Goal: Information Seeking & Learning: Find specific fact

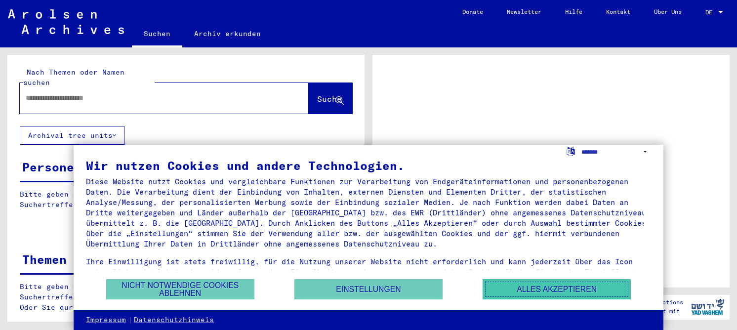
click at [553, 283] on button "Alles akzeptieren" at bounding box center [557, 289] width 148 height 20
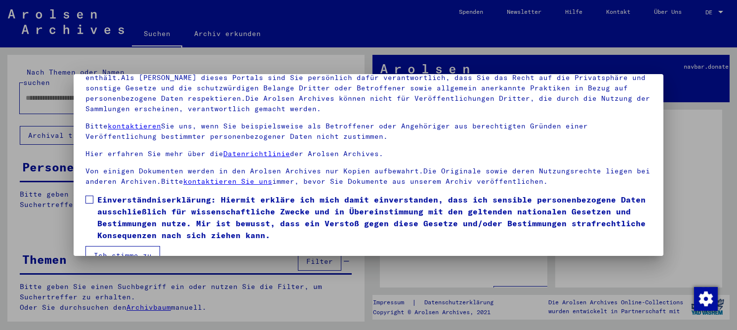
scroll to position [82, 0]
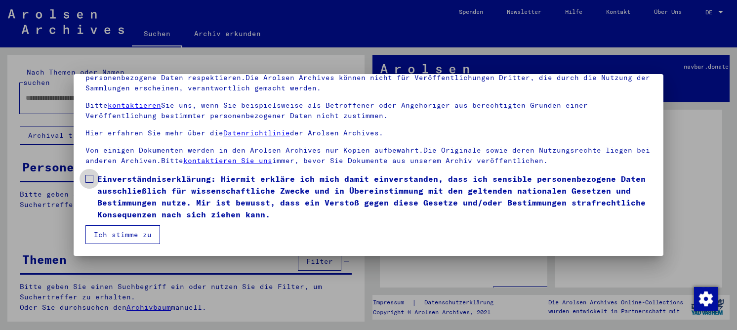
click at [158, 192] on span "Einverständniserklärung: Hiermit erkläre ich mich damit einverstanden, dass ich…" at bounding box center [374, 196] width 554 height 47
click at [110, 233] on button "Ich stimme zu" at bounding box center [122, 234] width 75 height 19
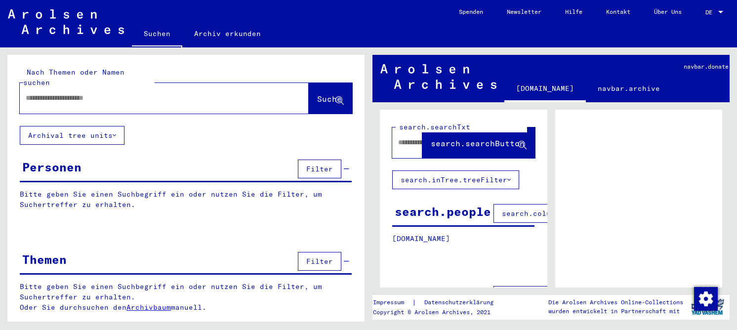
click at [219, 93] on input "text" at bounding box center [155, 98] width 259 height 10
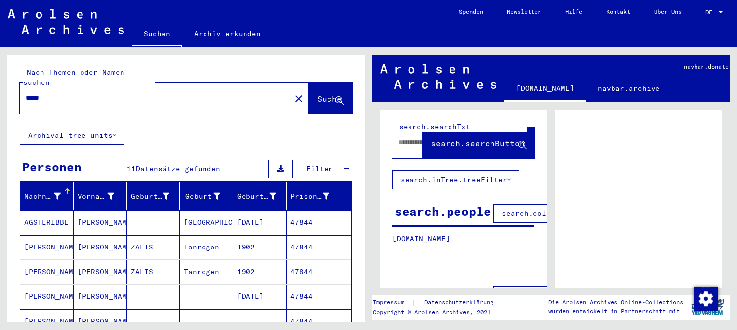
click at [26, 273] on mat-cell "[PERSON_NAME]" at bounding box center [46, 272] width 53 height 24
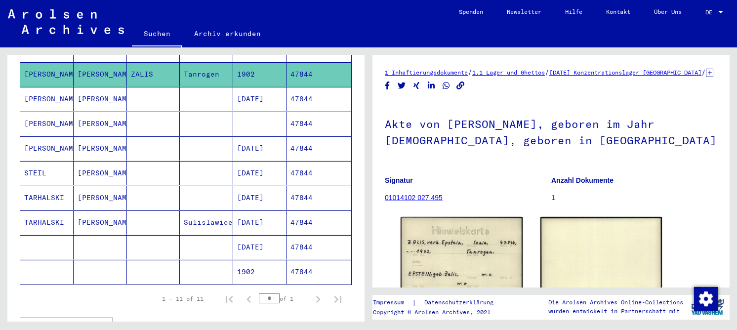
click at [59, 165] on mat-cell "STEIL" at bounding box center [46, 173] width 53 height 24
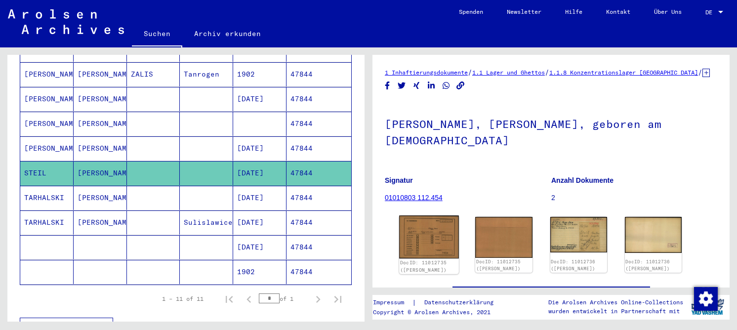
click at [449, 233] on img at bounding box center [429, 236] width 60 height 43
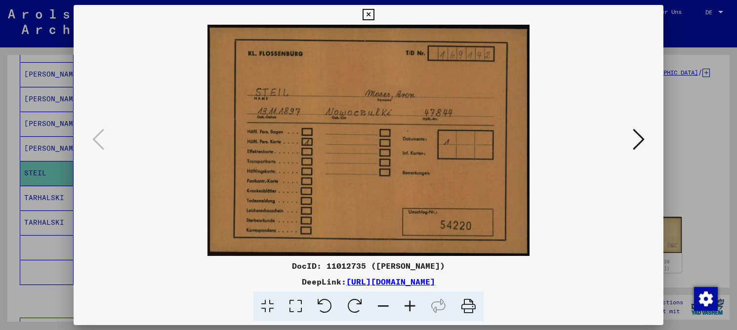
click at [303, 306] on icon at bounding box center [296, 306] width 28 height 30
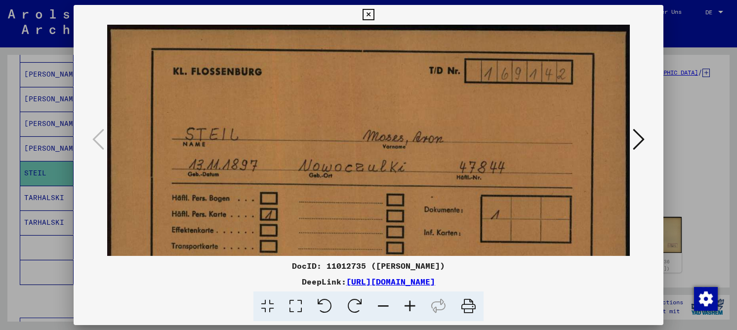
click at [632, 135] on button at bounding box center [639, 140] width 18 height 28
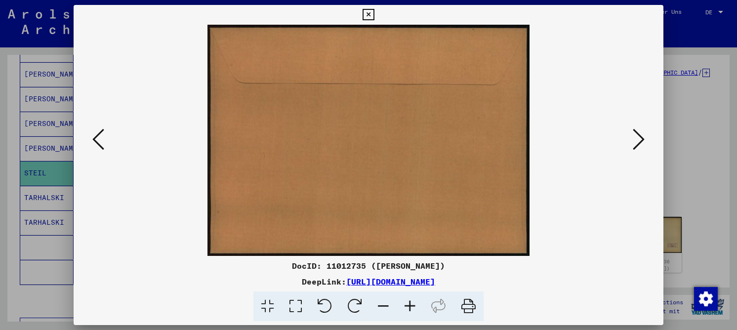
click at [632, 135] on button at bounding box center [639, 140] width 18 height 28
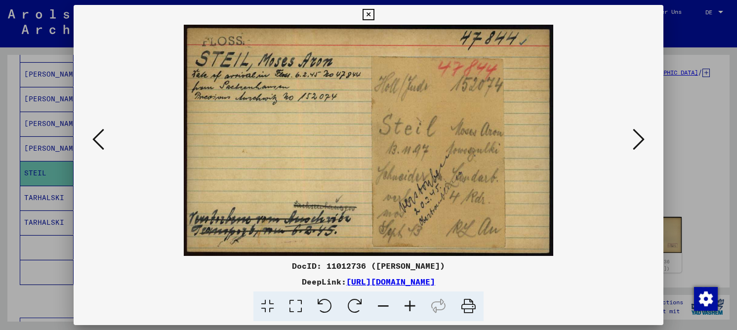
click at [297, 302] on icon at bounding box center [296, 306] width 28 height 30
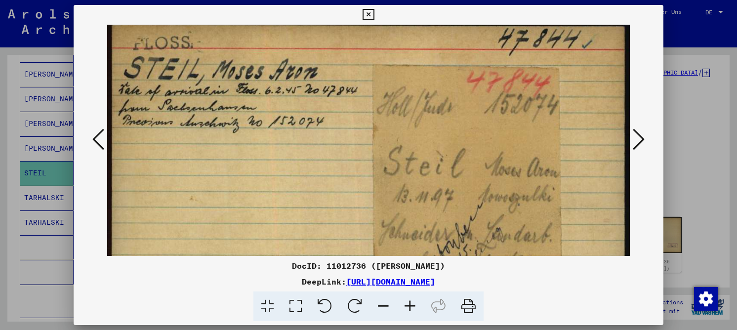
scroll to position [4, 0]
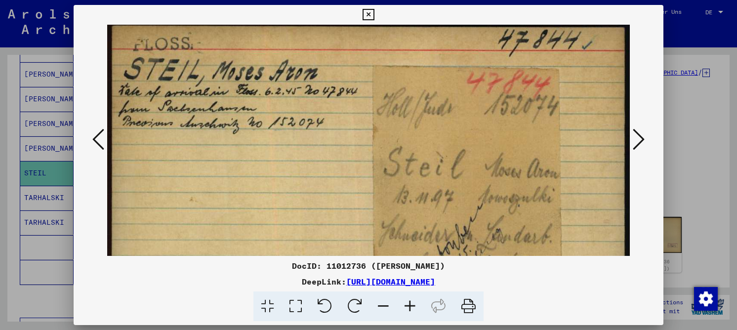
drag, startPoint x: 343, startPoint y: 190, endPoint x: 313, endPoint y: 170, distance: 36.2
click at [320, 190] on img at bounding box center [368, 184] width 523 height 327
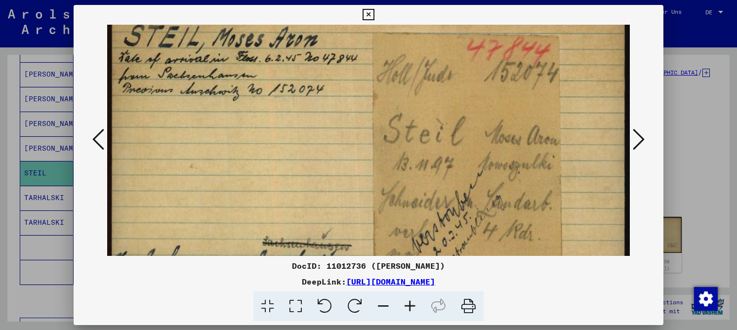
scroll to position [86, 0]
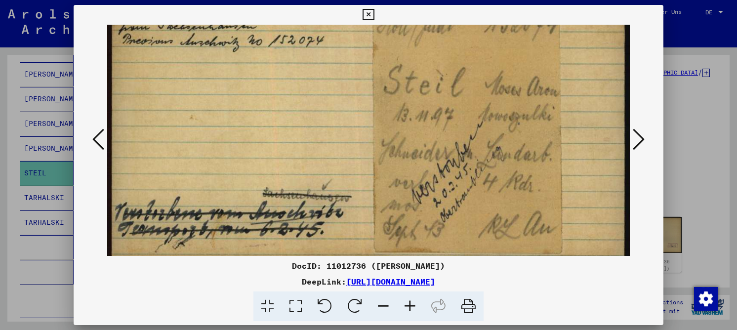
drag, startPoint x: 301, startPoint y: 171, endPoint x: 273, endPoint y: 89, distance: 86.7
click at [273, 89] on img at bounding box center [368, 102] width 523 height 327
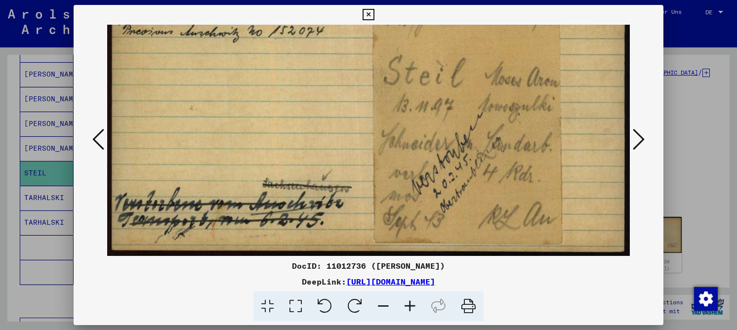
drag, startPoint x: 411, startPoint y: 141, endPoint x: 416, endPoint y: 109, distance: 32.6
click at [416, 109] on img at bounding box center [368, 92] width 523 height 327
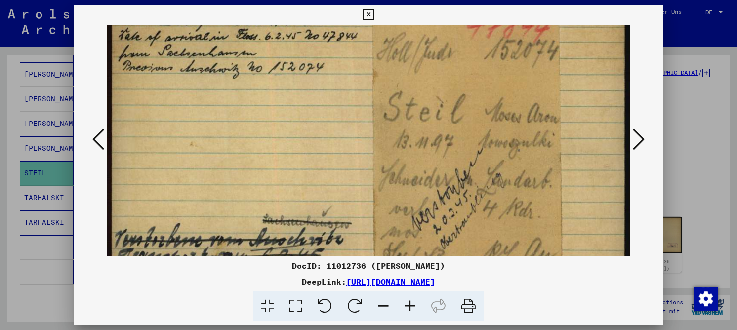
drag, startPoint x: 416, startPoint y: 109, endPoint x: 416, endPoint y: 145, distance: 36.1
click at [416, 145] on img at bounding box center [368, 128] width 523 height 327
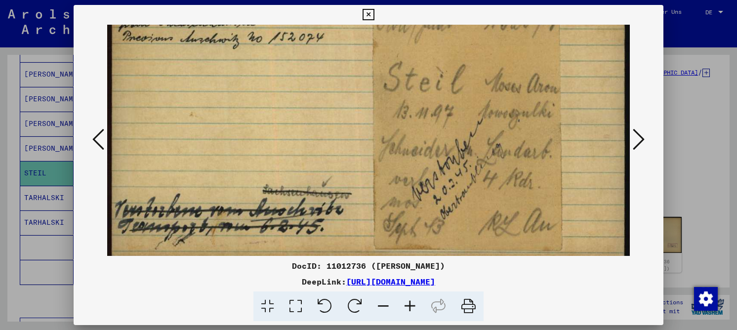
scroll to position [90, 0]
drag, startPoint x: 423, startPoint y: 126, endPoint x: 421, endPoint y: 98, distance: 28.7
click at [421, 98] on img at bounding box center [368, 98] width 523 height 327
drag, startPoint x: 376, startPoint y: 266, endPoint x: 446, endPoint y: 267, distance: 69.7
click at [446, 267] on div "DocID: 11012736 ([PERSON_NAME])" at bounding box center [369, 266] width 590 height 12
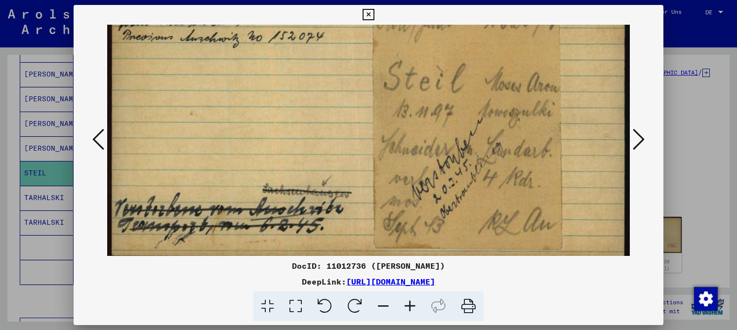
copy div "[PERSON_NAME]"
click at [99, 133] on icon at bounding box center [98, 139] width 12 height 24
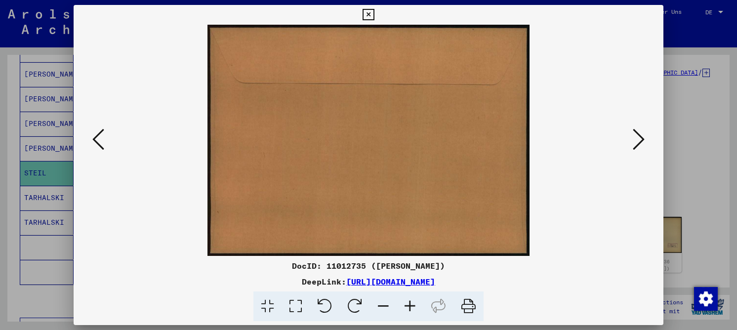
scroll to position [0, 0]
click at [99, 133] on icon at bounding box center [98, 139] width 12 height 24
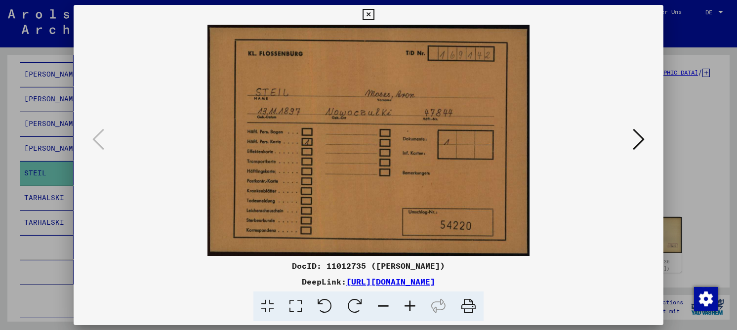
click at [637, 139] on icon at bounding box center [639, 139] width 12 height 24
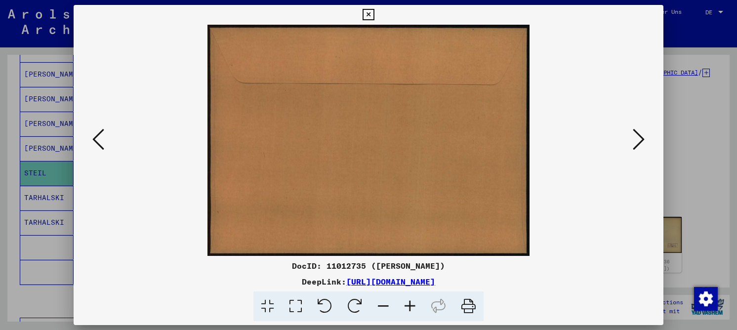
click at [633, 145] on icon at bounding box center [639, 139] width 12 height 24
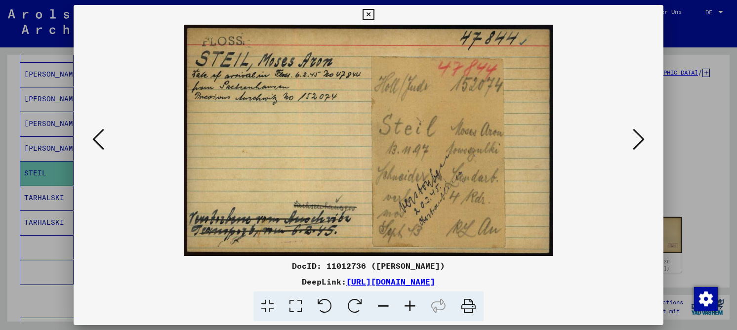
click at [294, 305] on icon at bounding box center [296, 306] width 28 height 30
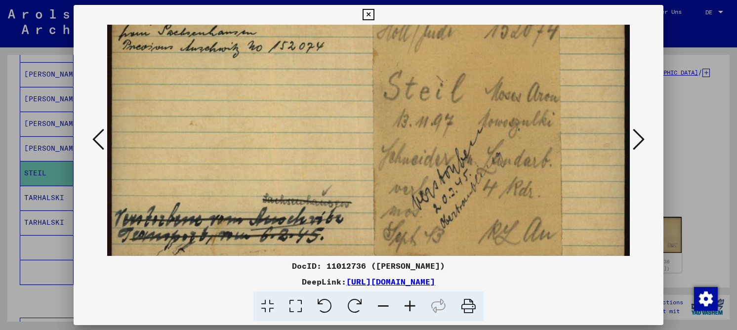
scroll to position [95, 0]
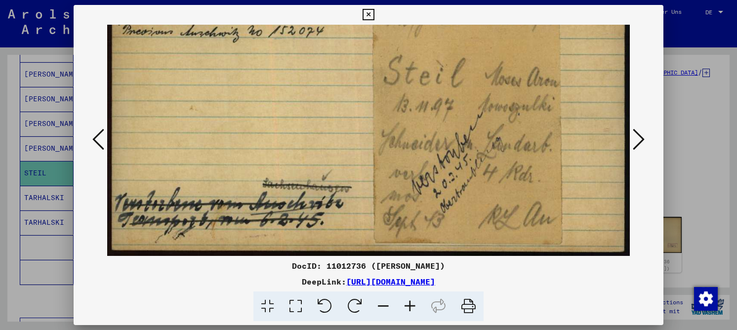
drag, startPoint x: 289, startPoint y: 201, endPoint x: 273, endPoint y: 100, distance: 102.0
click at [273, 100] on img at bounding box center [368, 92] width 523 height 327
drag, startPoint x: 368, startPoint y: 266, endPoint x: 445, endPoint y: 268, distance: 76.1
click at [445, 268] on div "DocID: 11012736 ([PERSON_NAME])" at bounding box center [369, 266] width 590 height 12
copy div "[PERSON_NAME]"
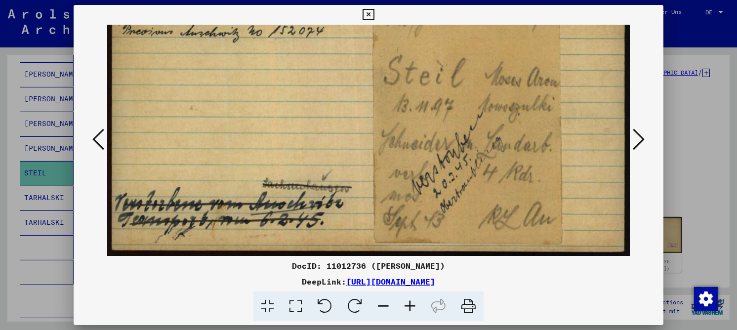
click at [370, 10] on icon at bounding box center [368, 15] width 11 height 12
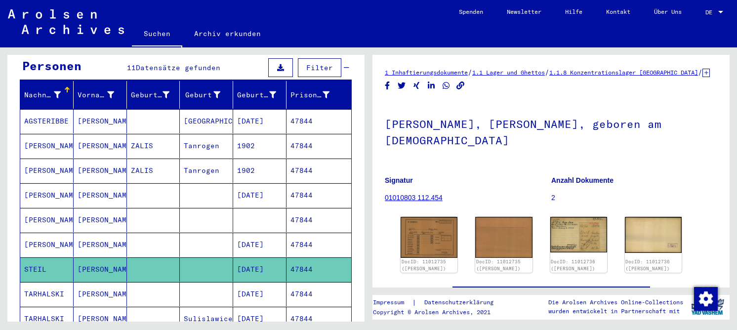
scroll to position [0, 0]
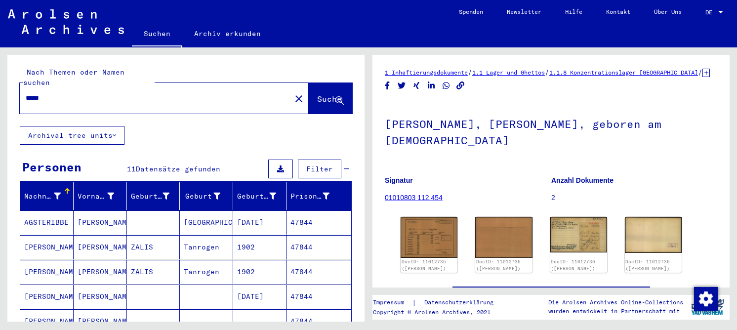
drag, startPoint x: 101, startPoint y: 89, endPoint x: 14, endPoint y: 93, distance: 87.5
click at [14, 93] on div "Nach Themen oder Namen suchen ***** close Suche" at bounding box center [185, 90] width 357 height 71
paste input "**********"
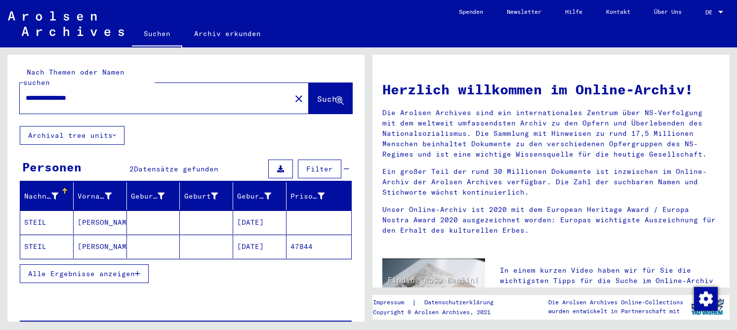
click at [56, 93] on input "**********" at bounding box center [152, 98] width 253 height 10
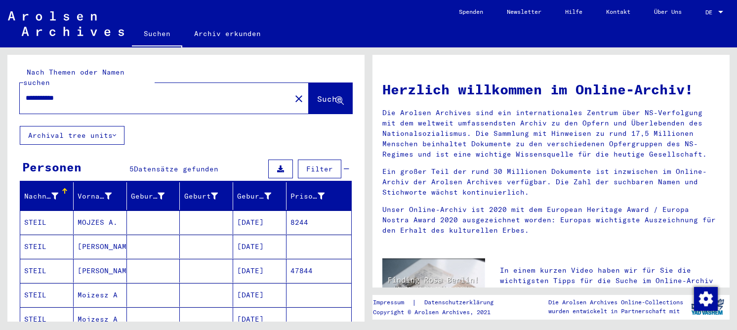
click at [127, 217] on mat-cell at bounding box center [153, 222] width 53 height 24
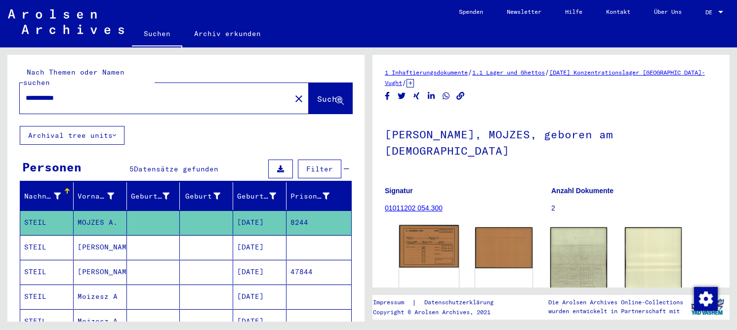
click at [421, 225] on img at bounding box center [429, 246] width 60 height 43
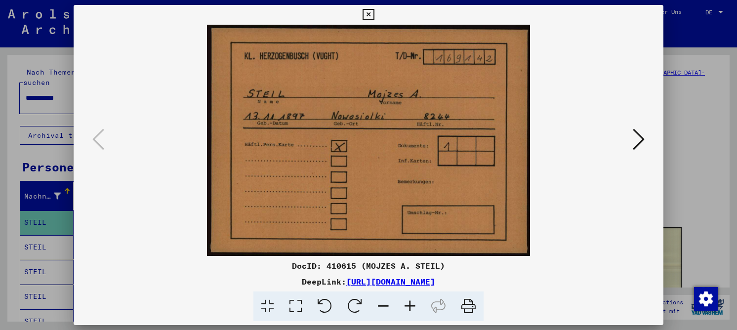
click at [633, 144] on icon at bounding box center [639, 139] width 12 height 24
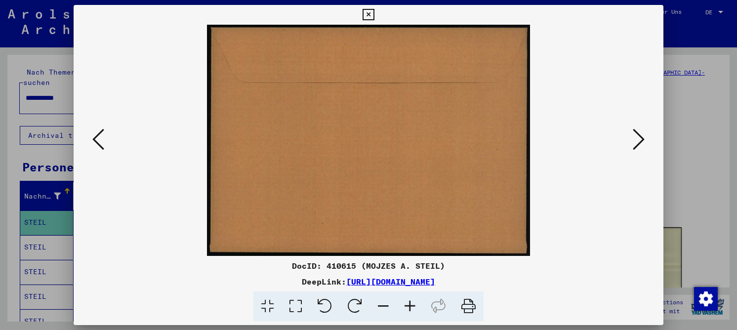
click at [633, 144] on icon at bounding box center [639, 139] width 12 height 24
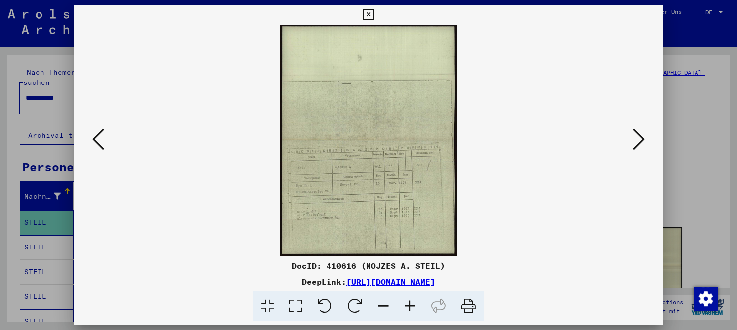
click at [298, 300] on icon at bounding box center [296, 306] width 28 height 30
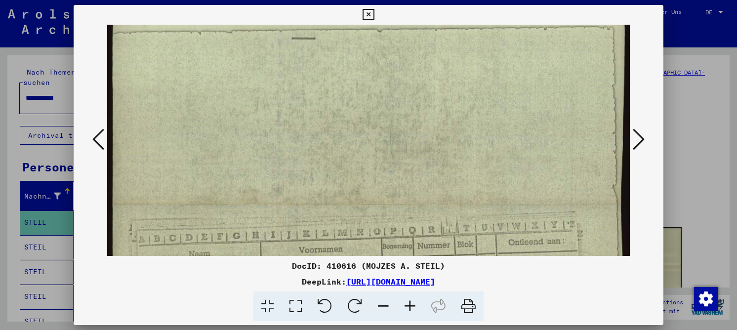
scroll to position [316, 0]
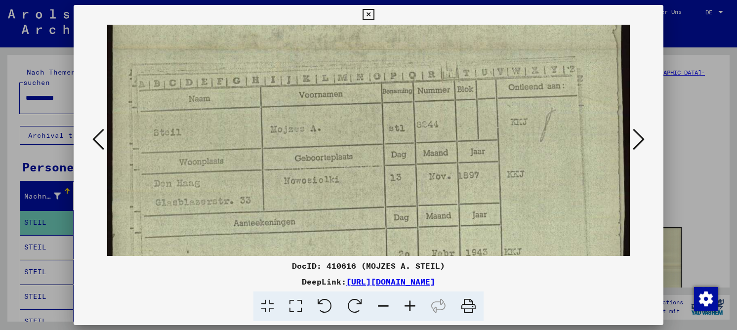
drag, startPoint x: 424, startPoint y: 93, endPoint x: 464, endPoint y: -82, distance: 180.3
click at [464, 0] on html "**********" at bounding box center [368, 165] width 737 height 330
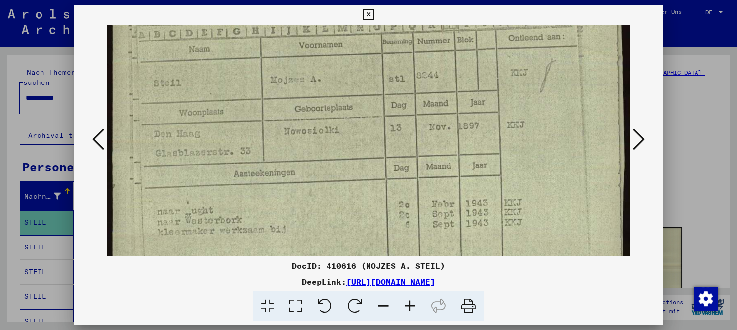
scroll to position [382, 0]
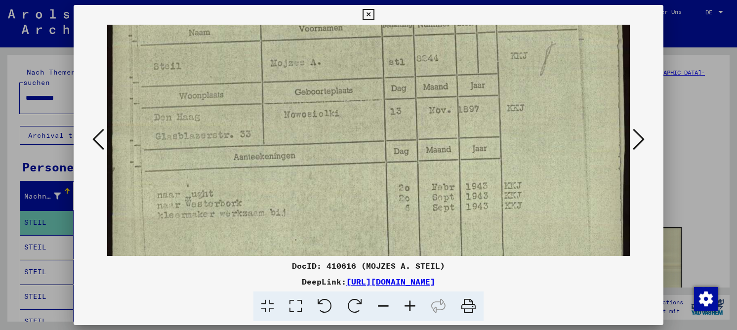
drag, startPoint x: 368, startPoint y: 133, endPoint x: 359, endPoint y: 67, distance: 66.8
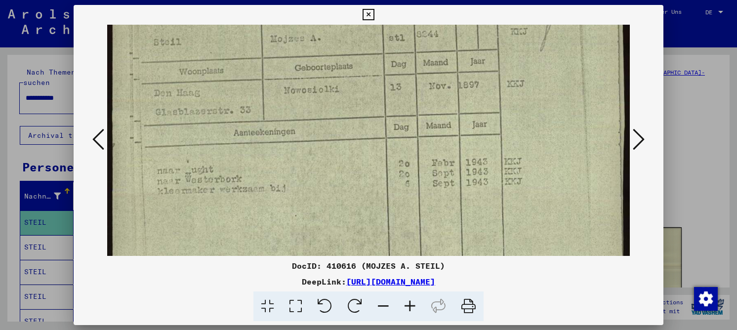
scroll to position [413, 0]
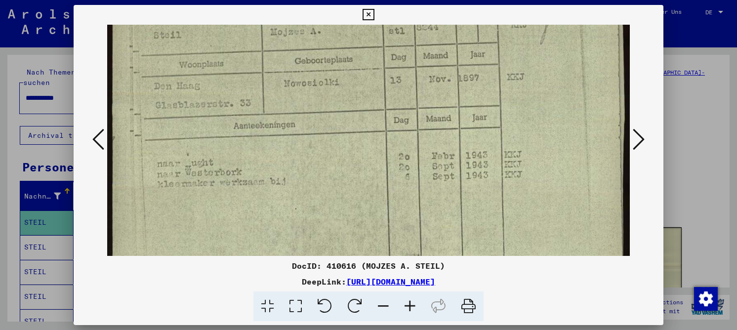
drag, startPoint x: 333, startPoint y: 126, endPoint x: 326, endPoint y: 95, distance: 32.0
click at [366, 14] on icon at bounding box center [368, 15] width 11 height 12
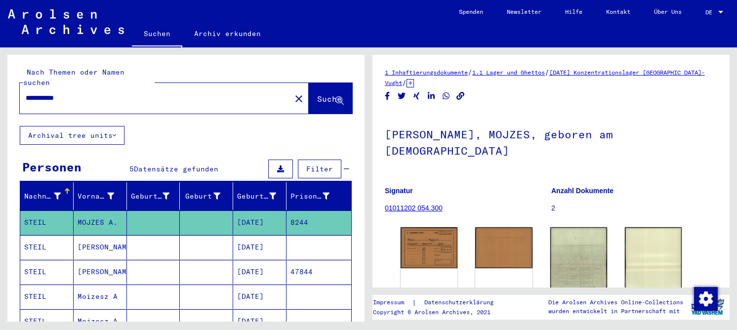
click at [242, 241] on mat-cell "[DATE]" at bounding box center [259, 247] width 53 height 24
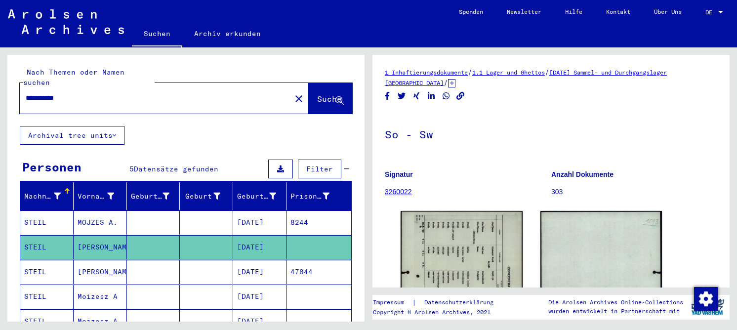
click at [209, 285] on mat-cell at bounding box center [206, 297] width 53 height 24
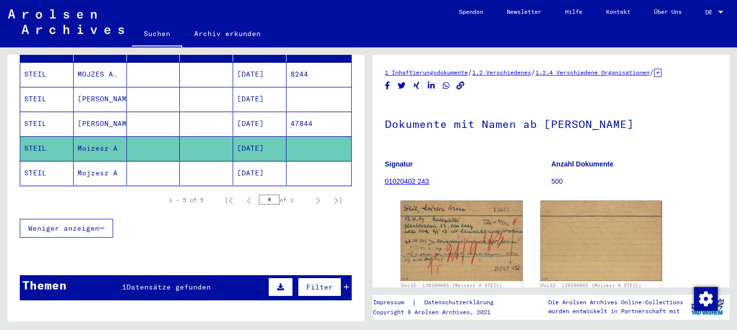
click at [212, 167] on mat-cell at bounding box center [206, 173] width 53 height 24
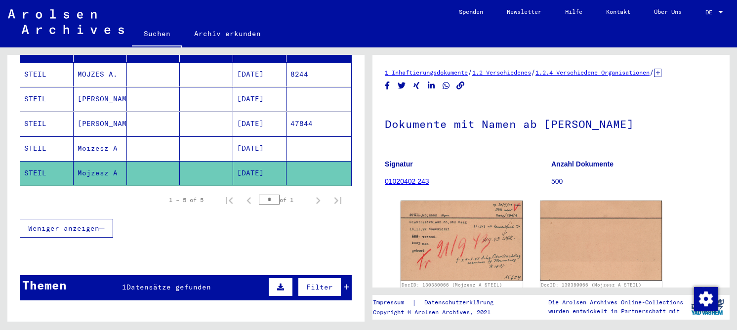
click at [240, 140] on mat-cell "[DATE]" at bounding box center [259, 148] width 53 height 24
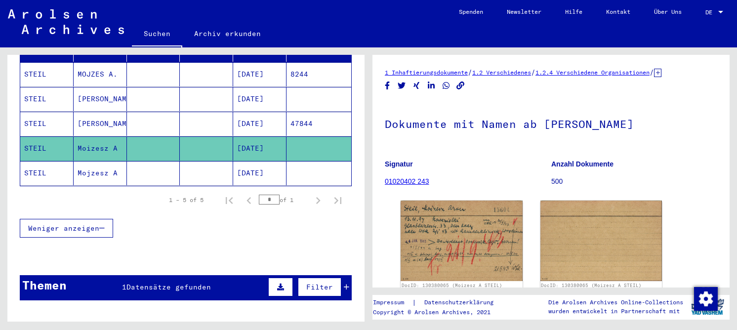
click at [213, 165] on mat-cell at bounding box center [206, 173] width 53 height 24
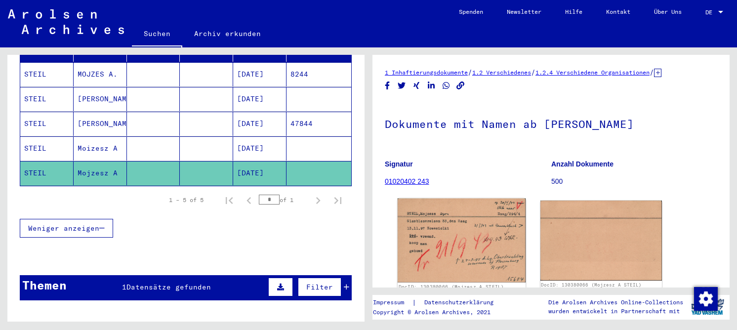
click at [440, 232] on img at bounding box center [462, 241] width 128 height 84
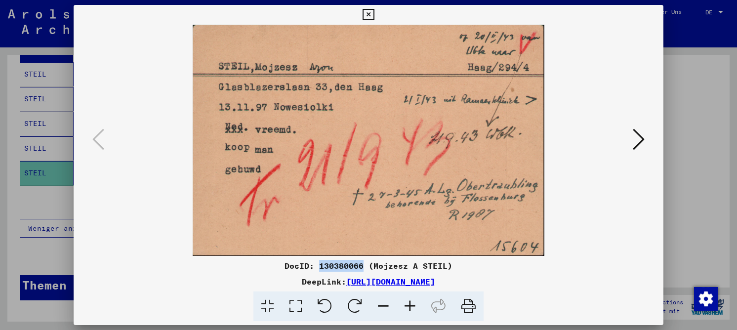
drag, startPoint x: 319, startPoint y: 267, endPoint x: 363, endPoint y: 265, distance: 44.0
click at [363, 265] on div "DocID: 130380066 (Mojzesz A STEIL)" at bounding box center [369, 266] width 590 height 12
copy div "130380066"
click at [641, 140] on icon at bounding box center [639, 139] width 12 height 24
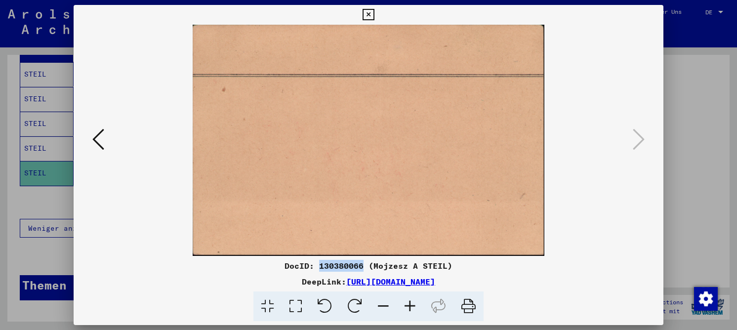
click at [367, 15] on icon at bounding box center [368, 15] width 11 height 12
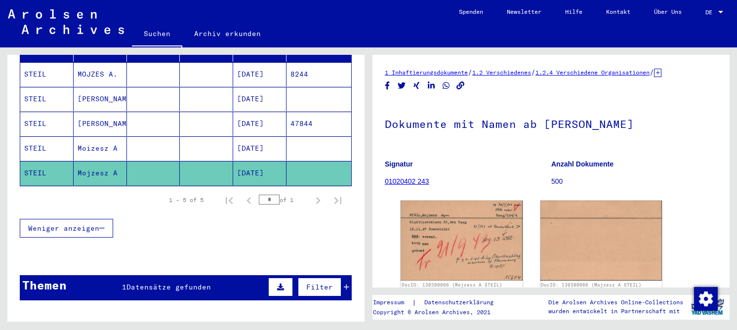
click at [173, 136] on mat-cell at bounding box center [153, 148] width 53 height 24
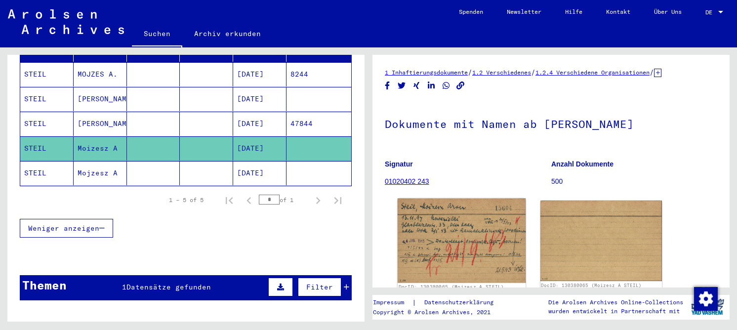
click at [441, 225] on img at bounding box center [462, 241] width 128 height 84
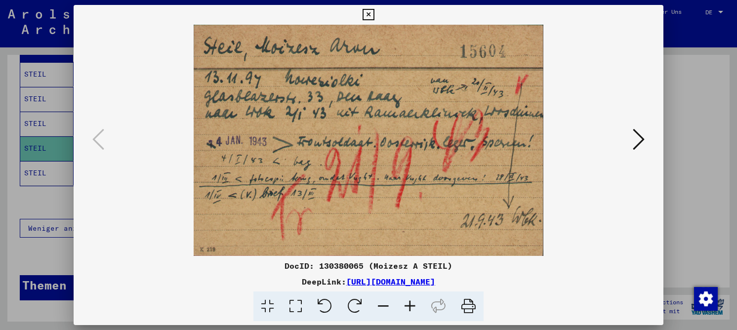
click at [648, 147] on div at bounding box center [369, 140] width 590 height 231
click at [642, 144] on icon at bounding box center [639, 139] width 12 height 24
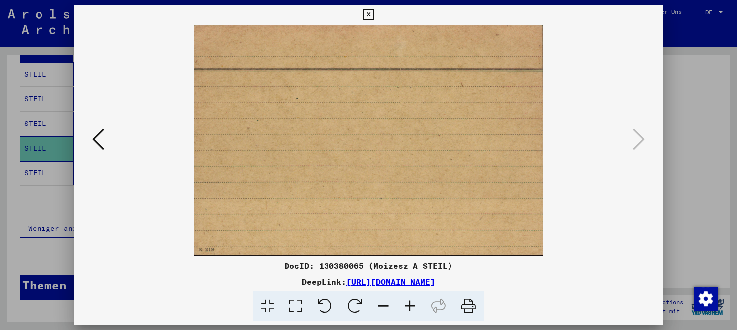
click at [368, 17] on icon at bounding box center [368, 15] width 11 height 12
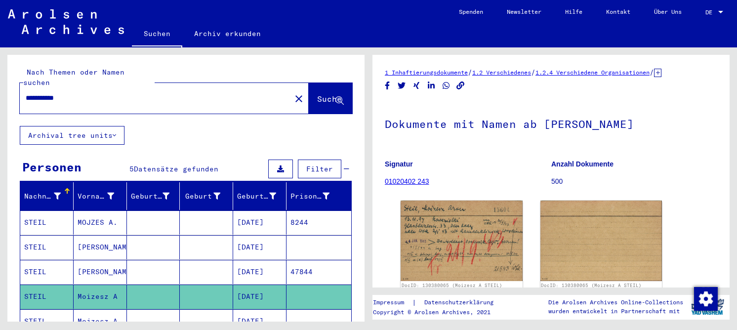
drag, startPoint x: 80, startPoint y: 91, endPoint x: 13, endPoint y: 87, distance: 66.8
click at [13, 87] on div "**********" at bounding box center [185, 90] width 357 height 71
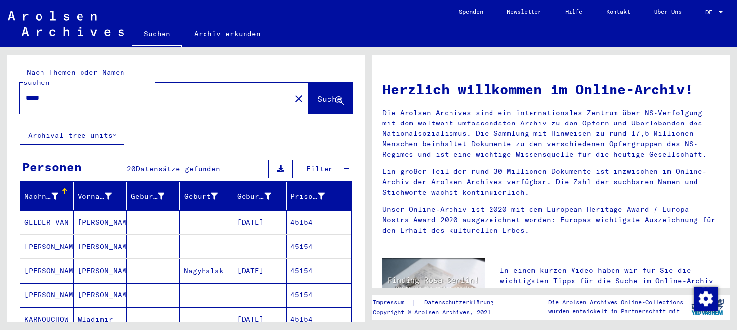
click at [167, 216] on mat-cell at bounding box center [153, 222] width 53 height 24
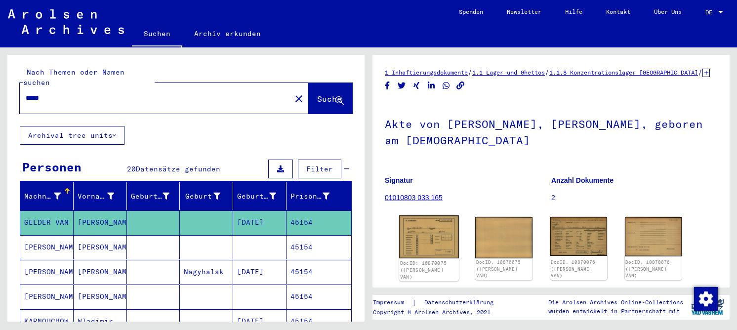
click at [429, 241] on img at bounding box center [429, 236] width 60 height 43
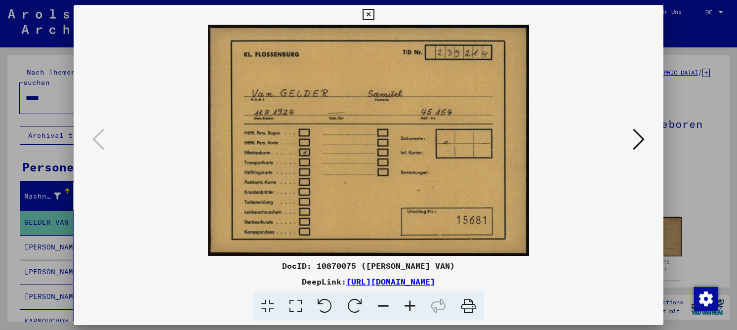
click at [639, 143] on icon at bounding box center [639, 139] width 12 height 24
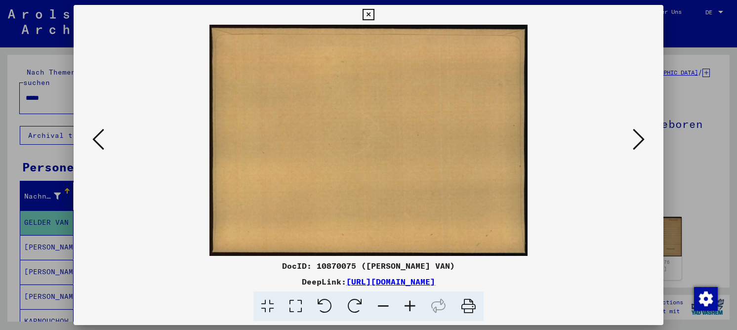
click at [639, 143] on icon at bounding box center [639, 139] width 12 height 24
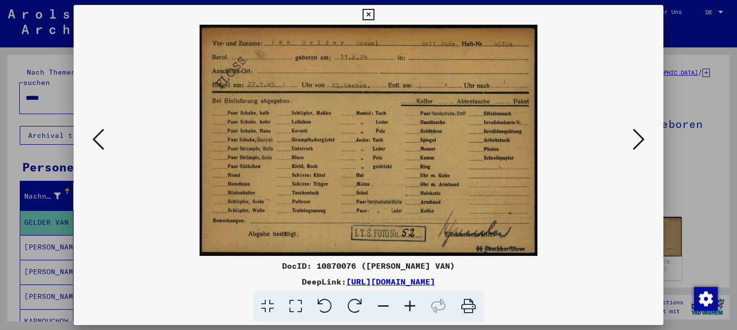
click at [304, 303] on icon at bounding box center [296, 306] width 28 height 30
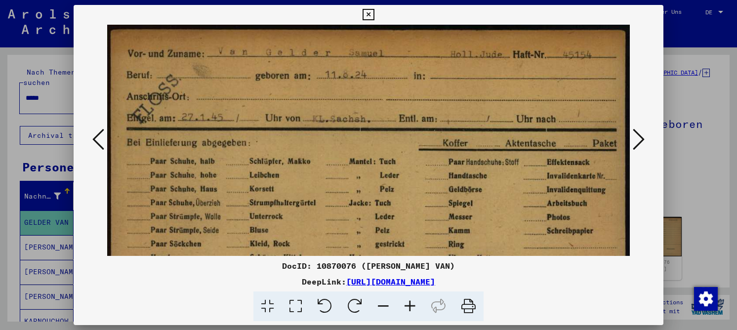
drag, startPoint x: 310, startPoint y: 112, endPoint x: 306, endPoint y: 155, distance: 43.1
click at [307, 155] on img at bounding box center [368, 204] width 523 height 358
click at [642, 132] on icon at bounding box center [639, 139] width 12 height 24
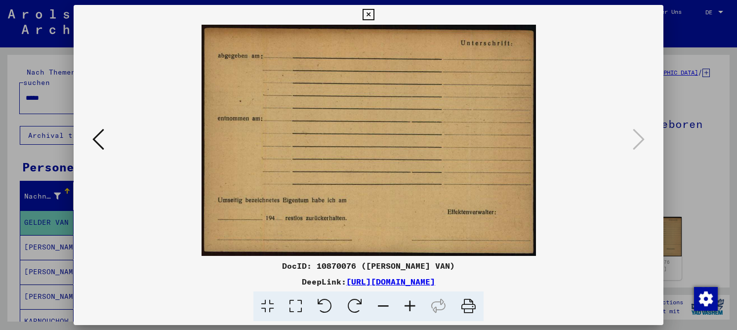
click at [365, 16] on icon at bounding box center [368, 15] width 11 height 12
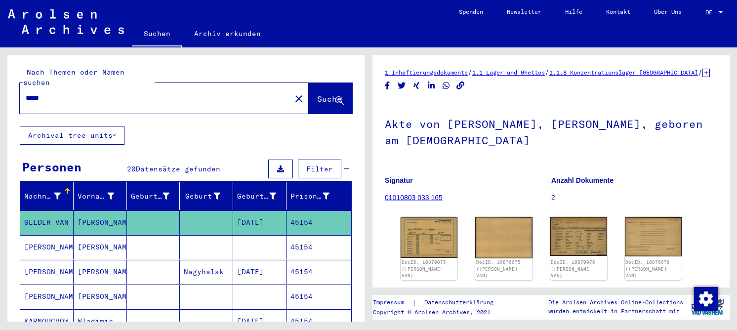
drag, startPoint x: 79, startPoint y: 90, endPoint x: 5, endPoint y: 84, distance: 73.3
click at [5, 84] on div "Nach Themen oder Namen suchen ***** close Suche Archival tree units Personen 20…" at bounding box center [184, 184] width 368 height 274
type input "**********"
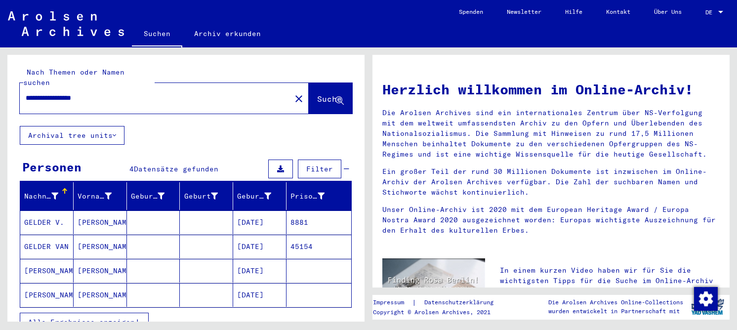
click at [222, 212] on mat-cell at bounding box center [206, 222] width 53 height 24
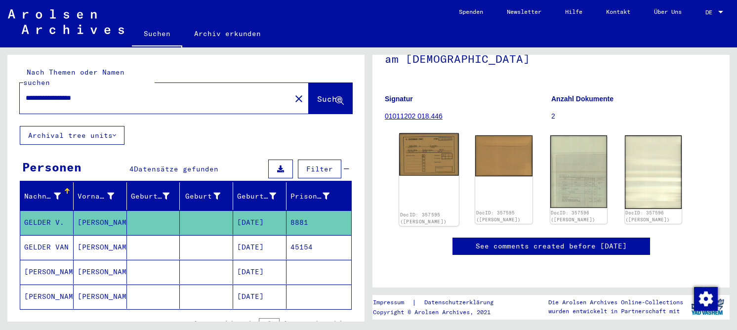
scroll to position [99, 0]
click at [445, 148] on img at bounding box center [429, 154] width 60 height 42
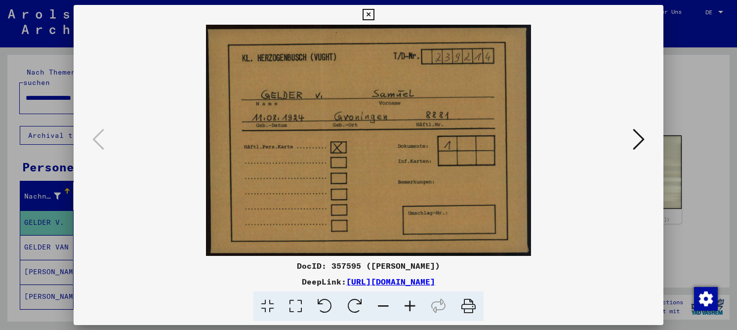
click at [640, 135] on icon at bounding box center [639, 139] width 12 height 24
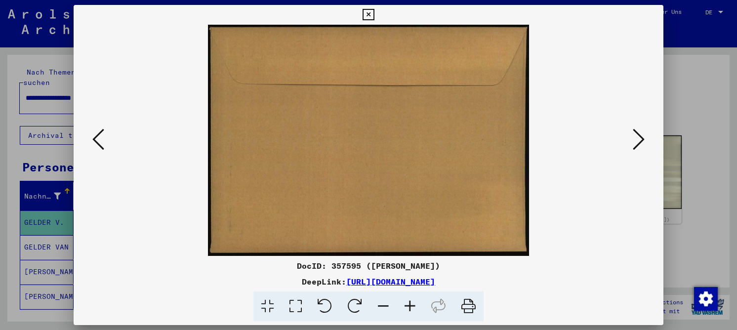
click at [640, 135] on icon at bounding box center [639, 139] width 12 height 24
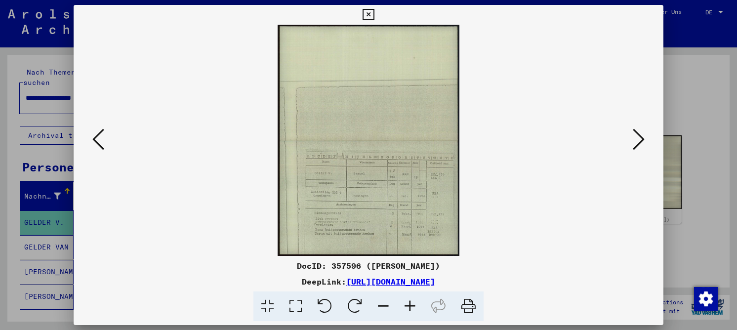
click at [302, 303] on icon at bounding box center [296, 306] width 28 height 30
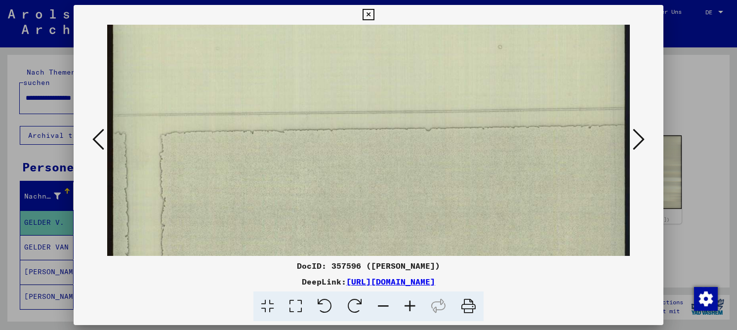
drag, startPoint x: 364, startPoint y: 184, endPoint x: 387, endPoint y: 19, distance: 166.6
click at [391, 0] on html "**********" at bounding box center [368, 165] width 737 height 330
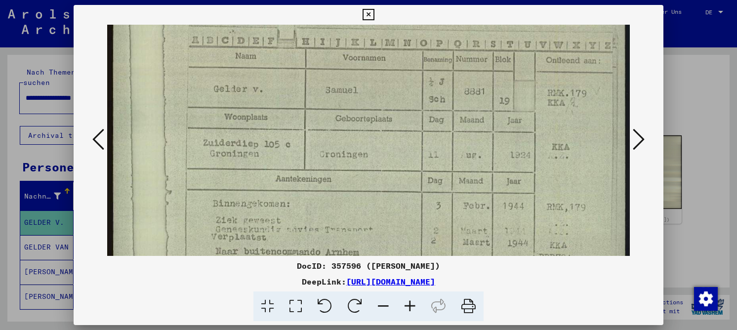
drag, startPoint x: 418, startPoint y: 213, endPoint x: 353, endPoint y: 37, distance: 187.8
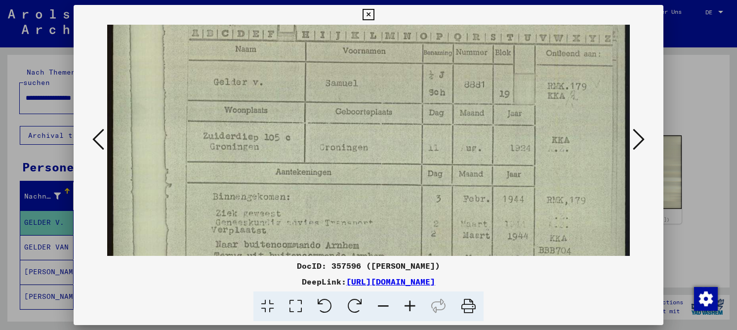
drag, startPoint x: 324, startPoint y: 263, endPoint x: 355, endPoint y: 266, distance: 31.3
click at [355, 266] on div "DocID: 357596 ([PERSON_NAME])" at bounding box center [369, 266] width 590 height 12
copy div "357596"
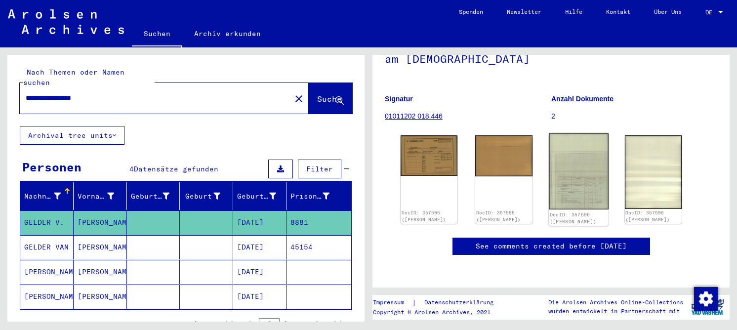
click at [576, 160] on img at bounding box center [579, 171] width 60 height 76
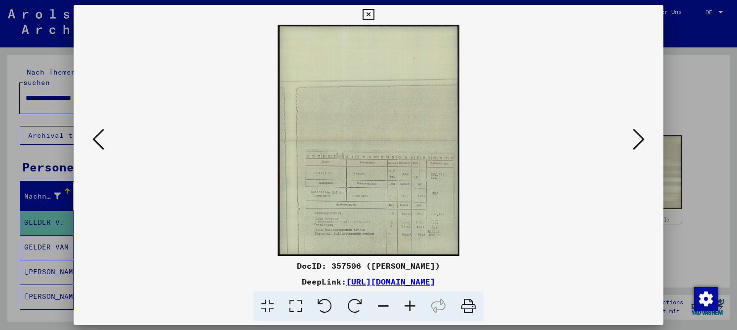
click at [303, 306] on icon at bounding box center [296, 306] width 28 height 30
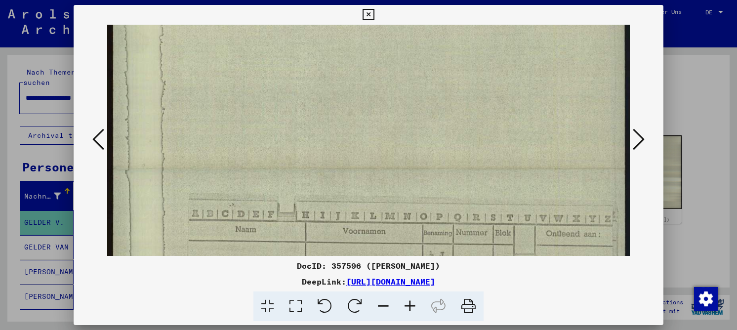
drag, startPoint x: 391, startPoint y: 245, endPoint x: 353, endPoint y: 71, distance: 178.0
click at [351, 59] on img at bounding box center [368, 168] width 523 height 666
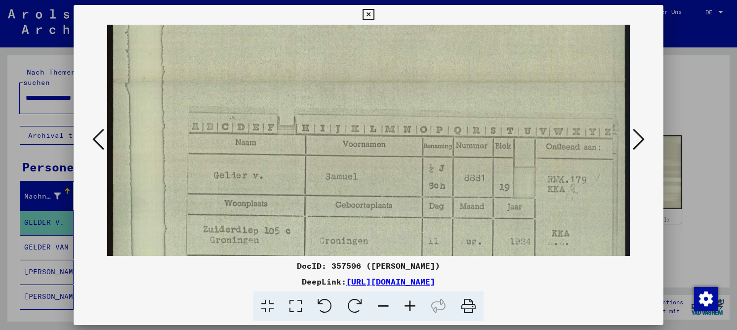
scroll to position [392, 0]
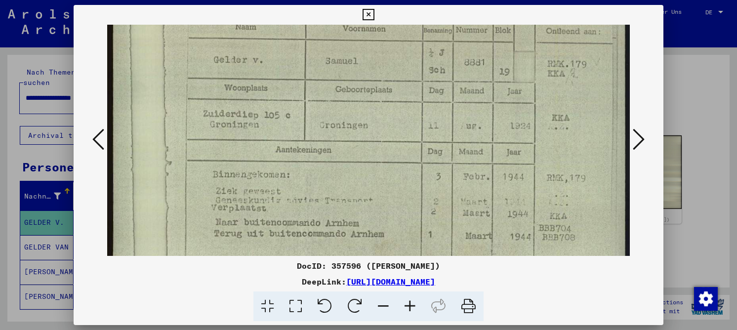
drag, startPoint x: 328, startPoint y: 141, endPoint x: 319, endPoint y: -33, distance: 174.1
click at [319, 0] on html "**********" at bounding box center [368, 165] width 737 height 330
